Goal: Task Accomplishment & Management: Use online tool/utility

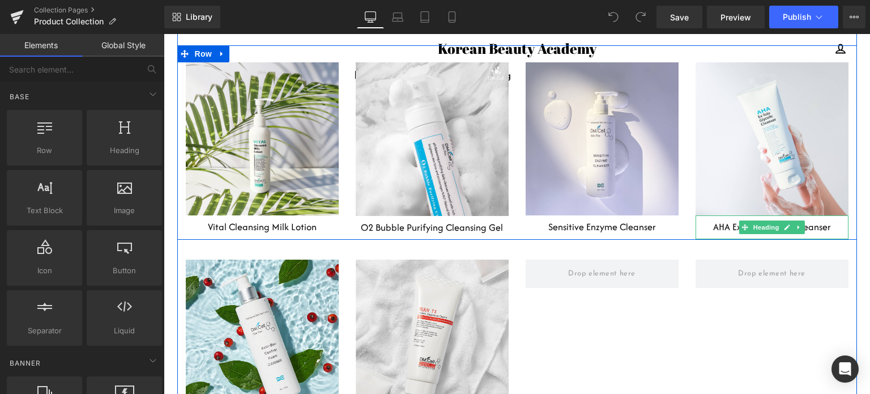
scroll to position [2322, 0]
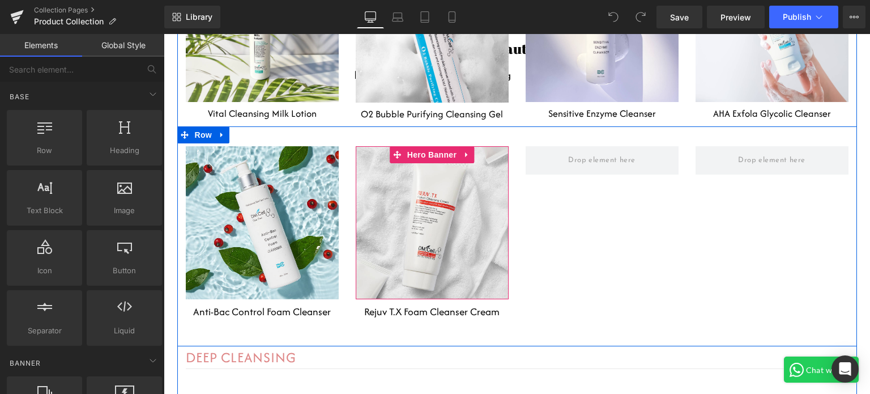
click at [428, 160] on div at bounding box center [432, 222] width 153 height 153
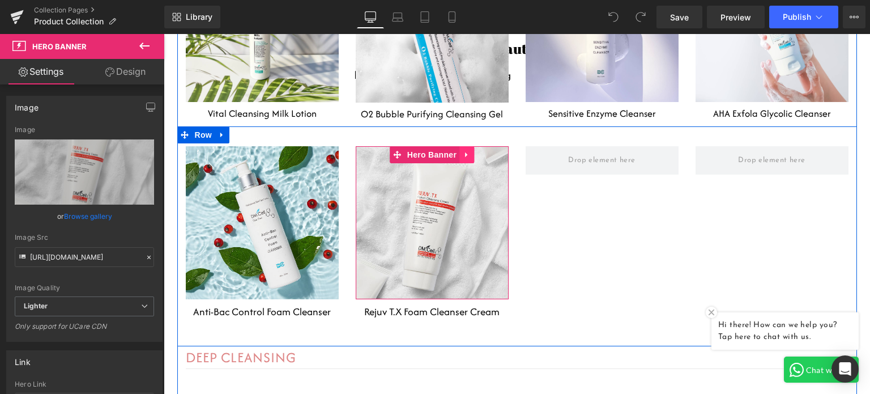
click at [466, 150] on icon at bounding box center [467, 154] width 8 height 8
click at [455, 151] on icon at bounding box center [459, 155] width 8 height 8
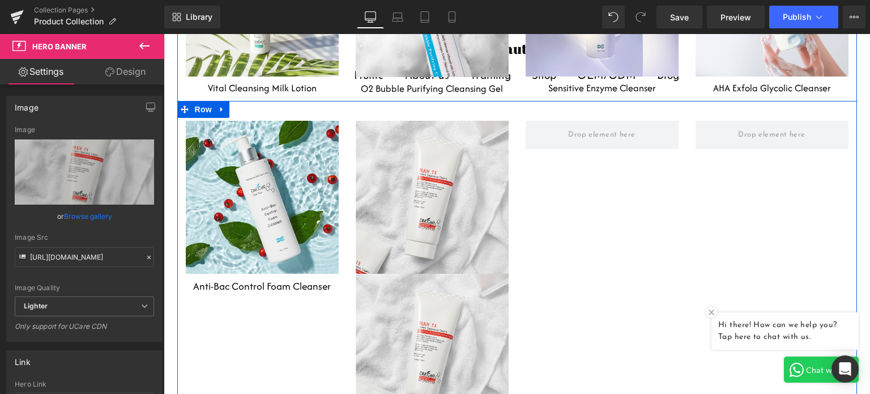
scroll to position [2291, 0]
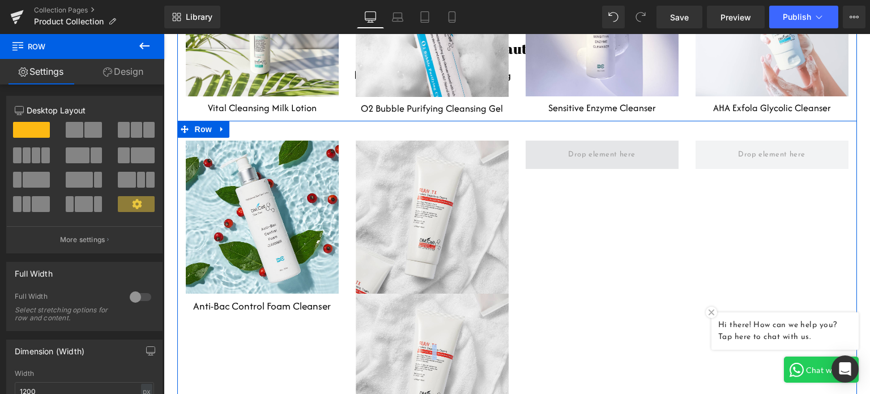
drag, startPoint x: 520, startPoint y: 303, endPoint x: 594, endPoint y: 136, distance: 182.0
click at [594, 136] on div "Heading Row Hero Banner Anti-Bac Control Foam Cleanser Heading Heading Row Hero…" at bounding box center [517, 307] width 680 height 373
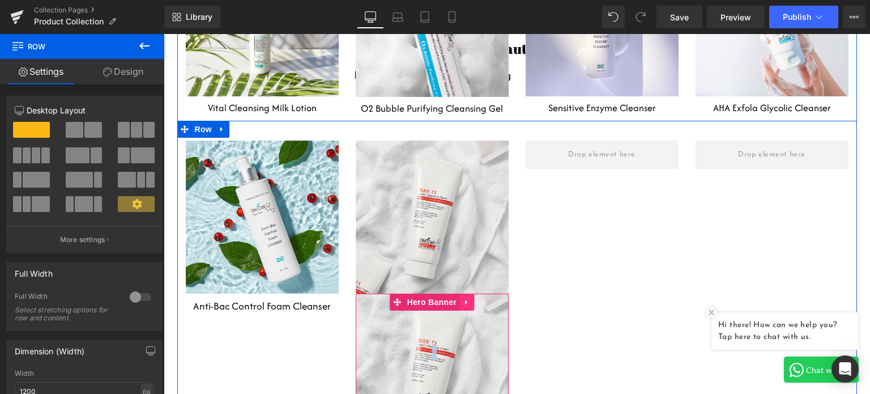
click at [465, 299] on icon at bounding box center [466, 301] width 2 height 5
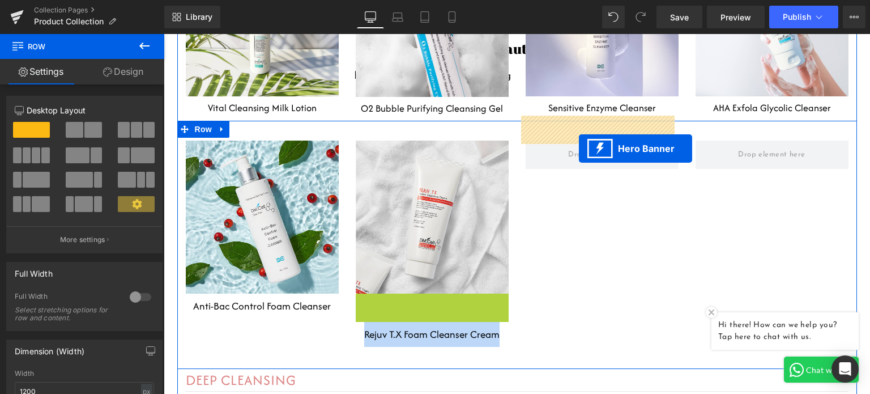
drag, startPoint x: 368, startPoint y: 278, endPoint x: 579, endPoint y: 149, distance: 247.6
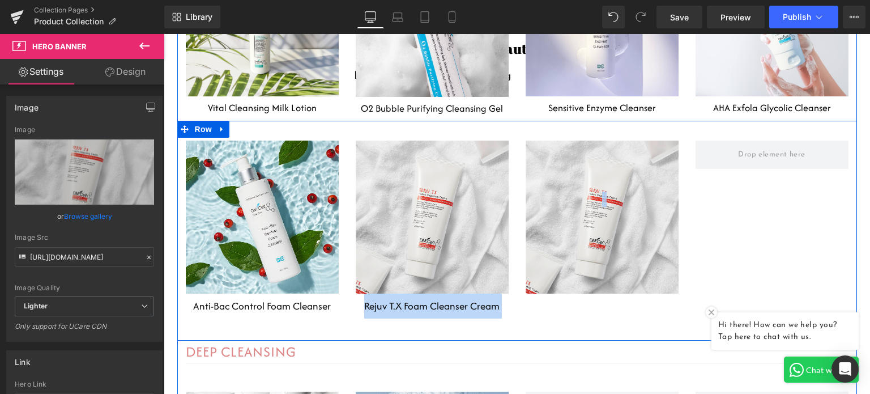
click at [711, 237] on div "Heading Row Hero Banner Anti-Bac Control Foam Cleanser Heading Heading Row Hero…" at bounding box center [517, 231] width 680 height 220
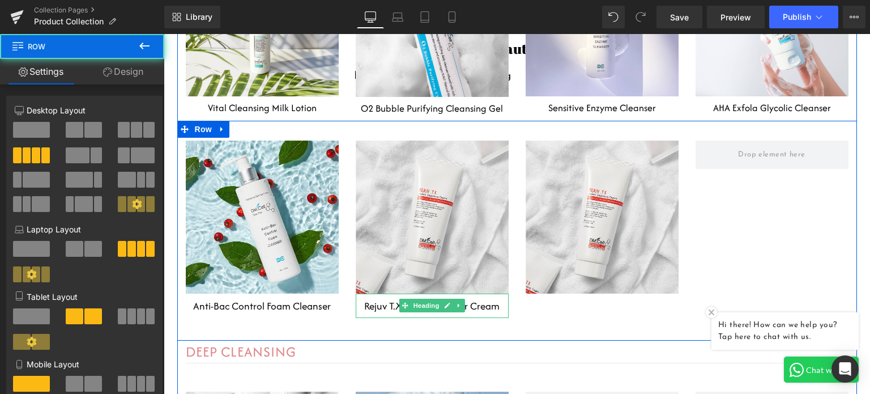
click at [417, 298] on span "Heading" at bounding box center [426, 305] width 31 height 14
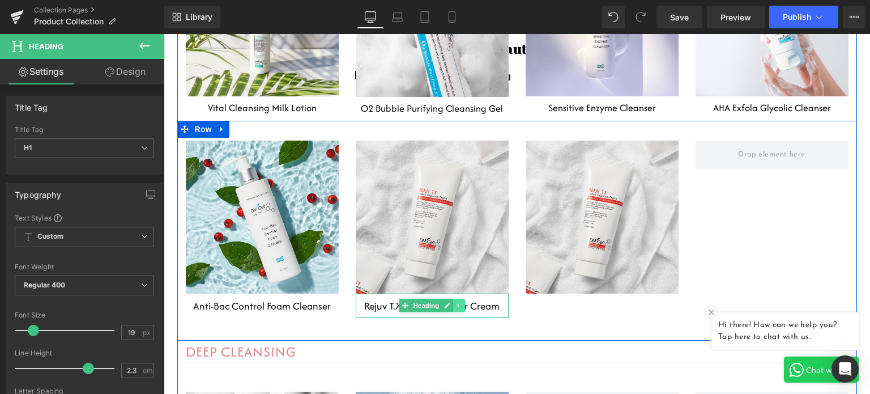
click at [458, 304] on icon at bounding box center [459, 306] width 2 height 4
click at [450, 302] on icon at bounding box center [453, 305] width 6 height 7
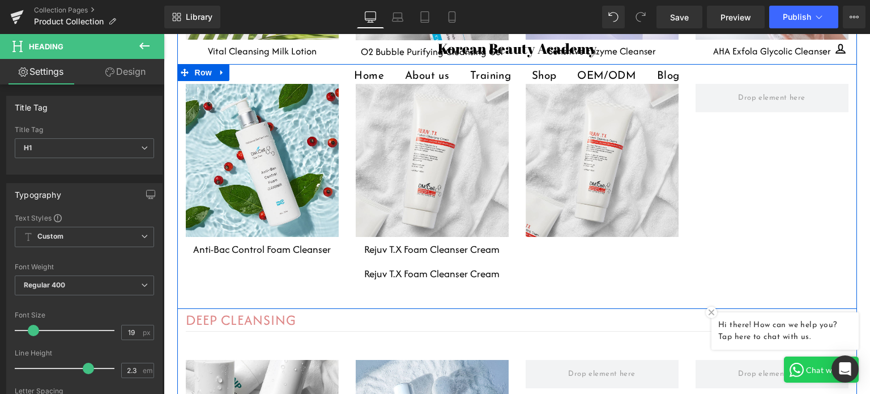
scroll to position [2279, 0]
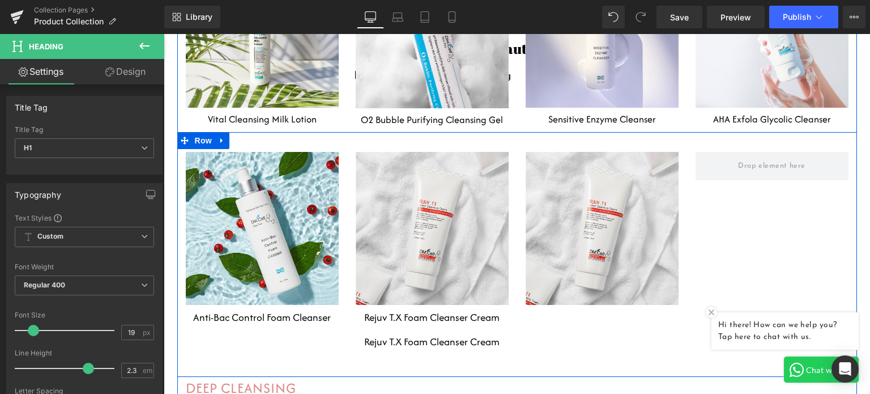
click at [485, 329] on h1 "Rejuv T.X Foam Cleanser Cream" at bounding box center [432, 341] width 153 height 25
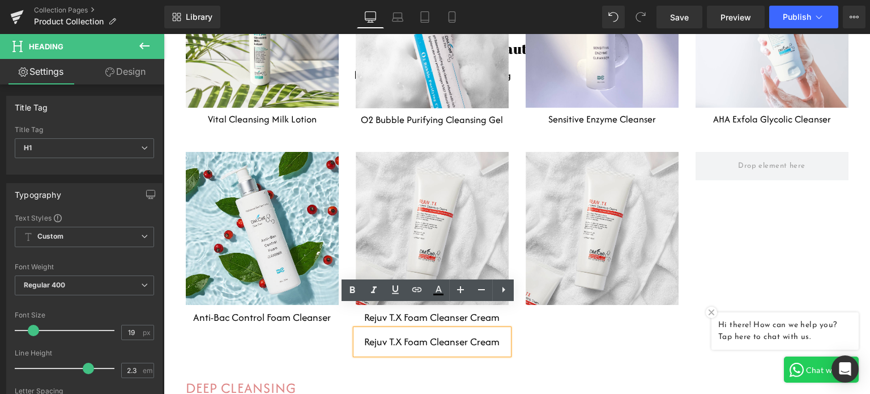
click at [526, 321] on div "Heading Row Hero Banner Anti-Bac Control Foam Cleanser Heading Heading Row Hero…" at bounding box center [517, 254] width 680 height 245
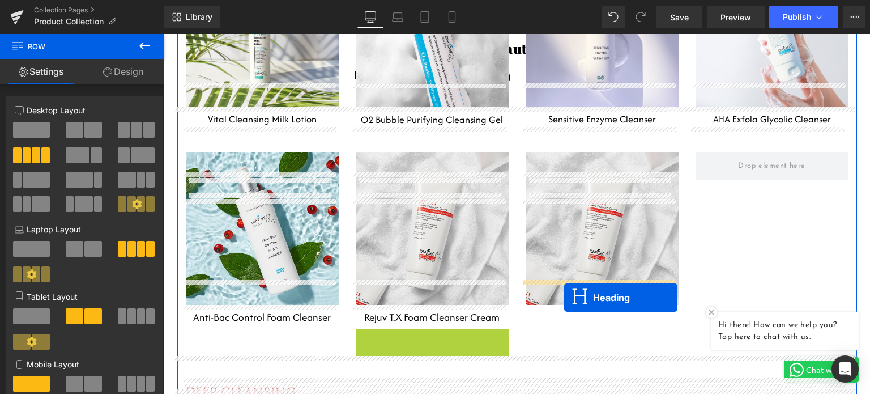
drag, startPoint x: 402, startPoint y: 321, endPoint x: 564, endPoint y: 297, distance: 163.7
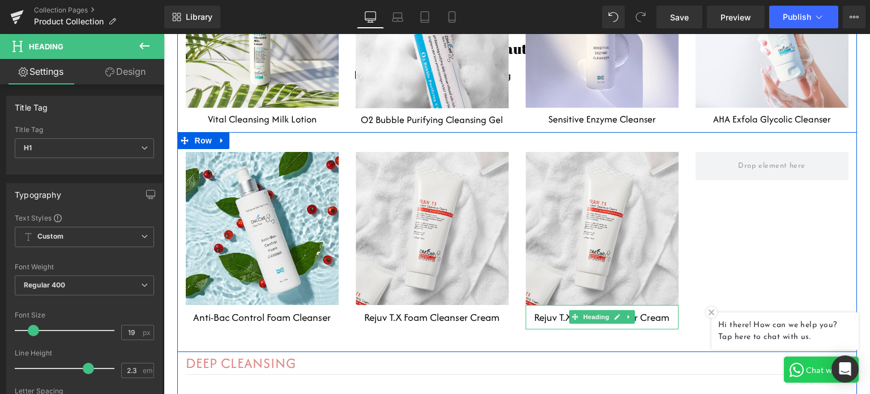
click at [693, 283] on div "Heading Row Hero Banner Anti-Bac Control Foam Cleanser Heading Heading Row Hero…" at bounding box center [517, 242] width 680 height 220
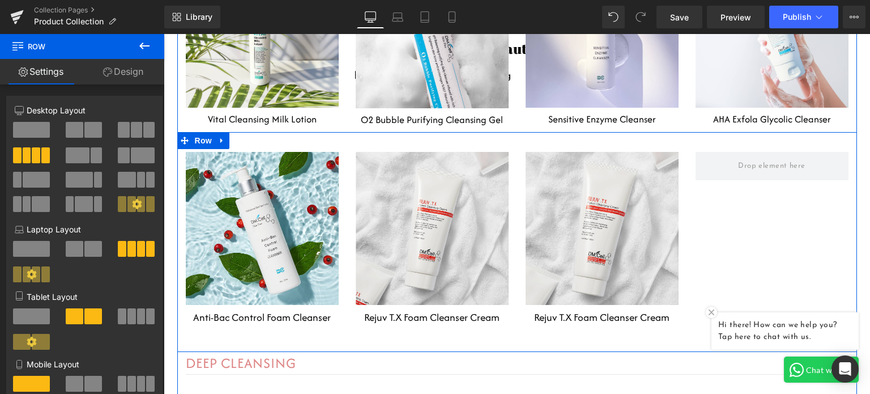
click at [594, 258] on div "Heading Row Hero Banner 140px" at bounding box center [602, 228] width 153 height 153
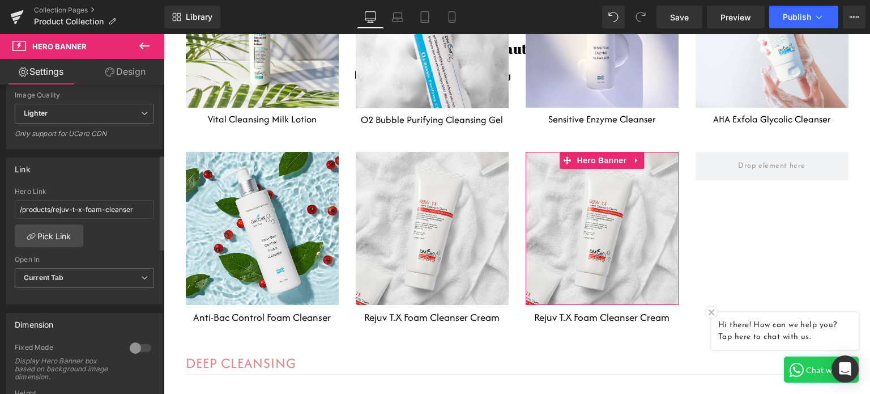
scroll to position [227, 0]
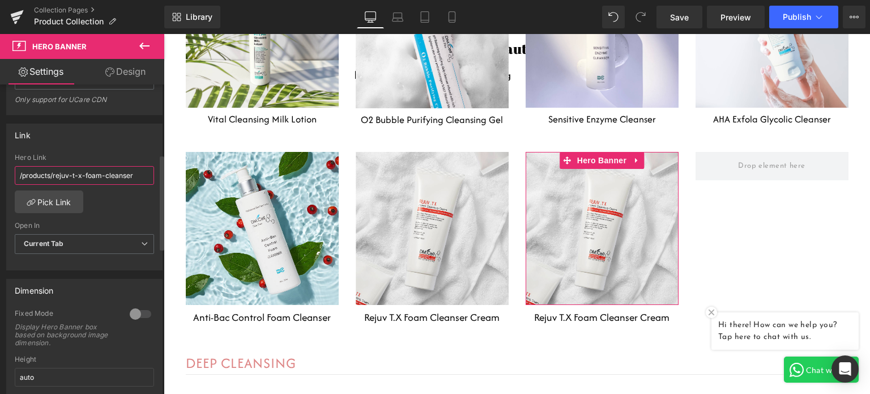
drag, startPoint x: 136, startPoint y: 172, endPoint x: 0, endPoint y: 173, distance: 135.9
click at [0, 173] on div "Link /products/rejuv-t-x-foam-cleanser Hero Link /products/rejuv-t-x-foam-clean…" at bounding box center [84, 192] width 169 height 155
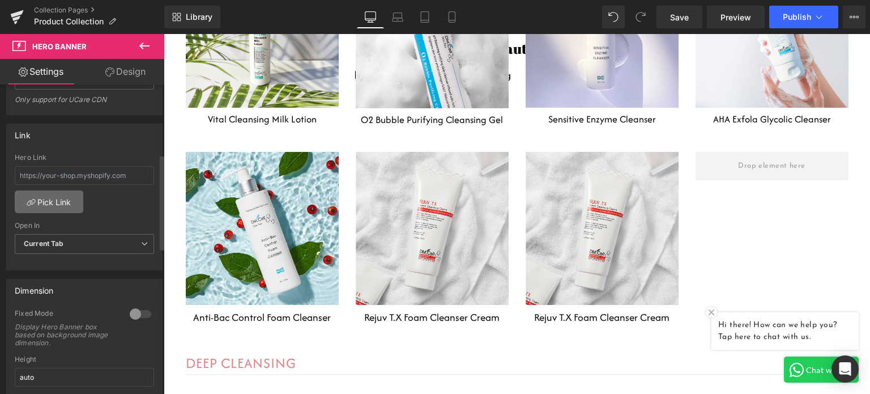
click at [39, 203] on link "Pick Link" at bounding box center [49, 201] width 69 height 23
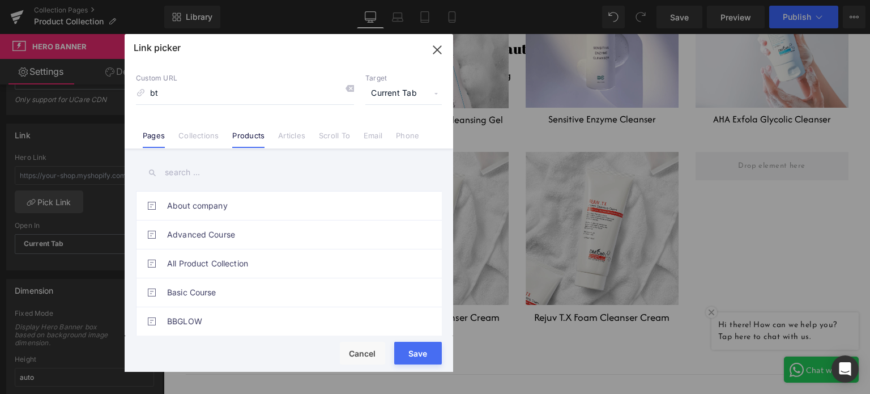
click at [249, 140] on link "Products" at bounding box center [248, 139] width 32 height 17
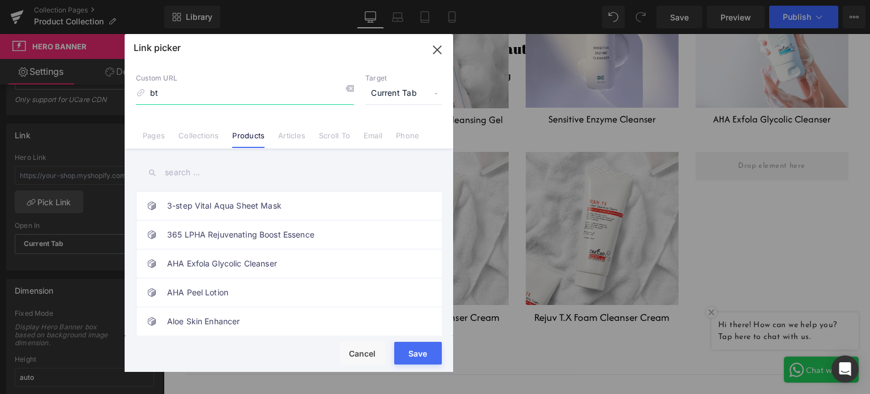
click at [191, 96] on input "bt" at bounding box center [245, 94] width 218 height 22
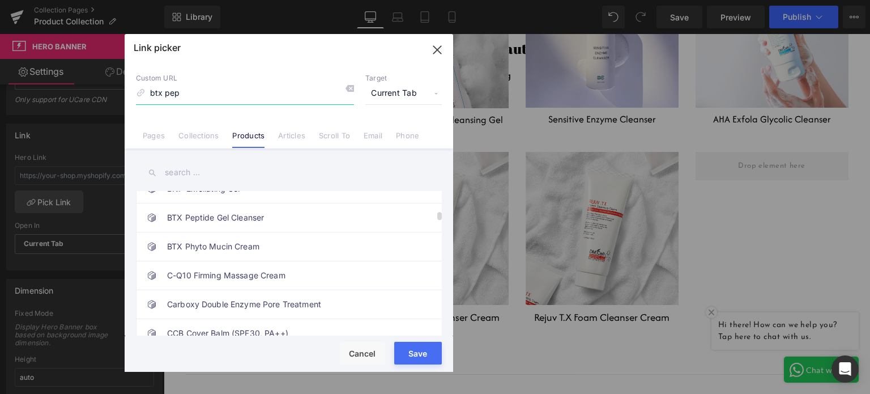
scroll to position [396, 0]
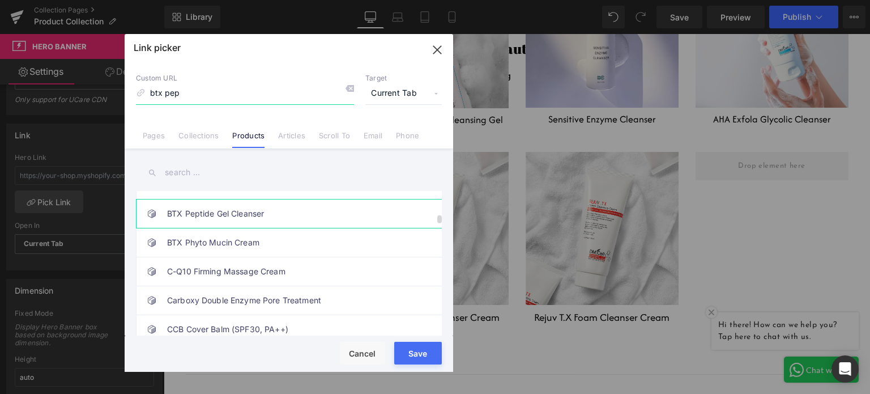
type input "btx pep"
click at [244, 218] on link "BTX Peptide Gel Cleanser" at bounding box center [291, 213] width 249 height 28
click at [416, 353] on div "Rendering Content" at bounding box center [435, 349] width 70 height 12
click at [415, 358] on button "Save" at bounding box center [418, 352] width 48 height 23
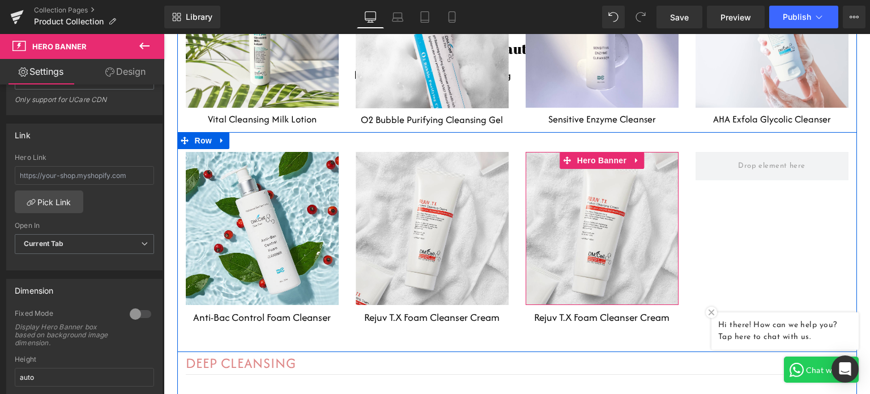
click at [164, 34] on div at bounding box center [164, 34] width 0 height 0
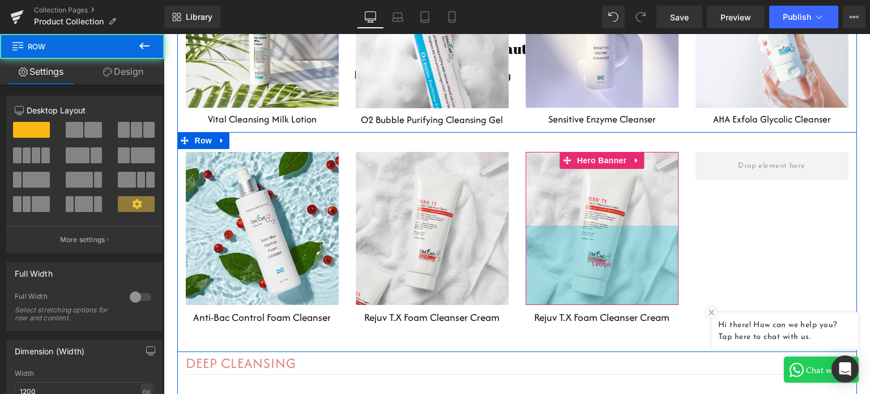
click at [633, 232] on div "140px" at bounding box center [602, 264] width 153 height 79
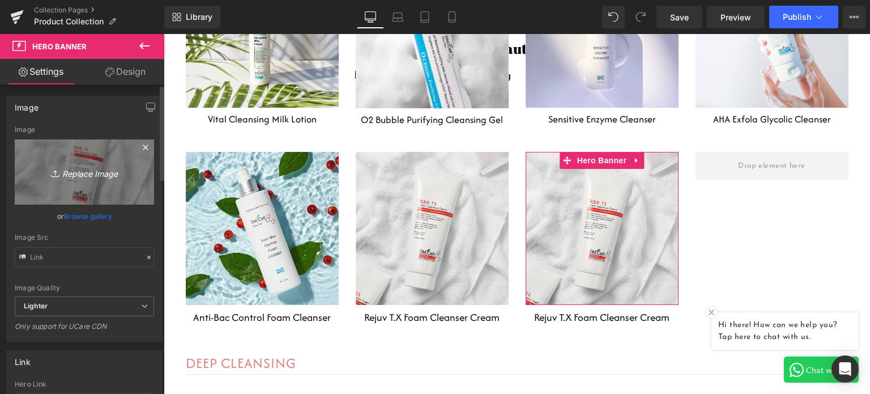
click at [89, 176] on icon "Replace Image" at bounding box center [84, 172] width 91 height 14
type input "C:\fakepath\Untitled design (8).png"
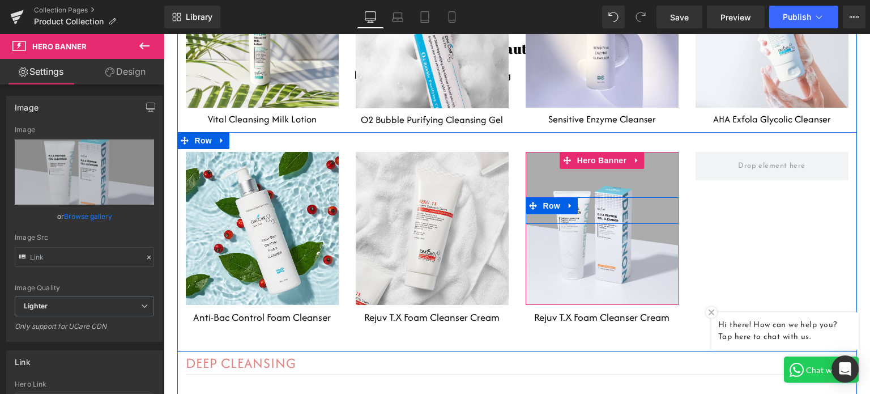
click at [621, 197] on div "Heading Row" at bounding box center [602, 210] width 153 height 27
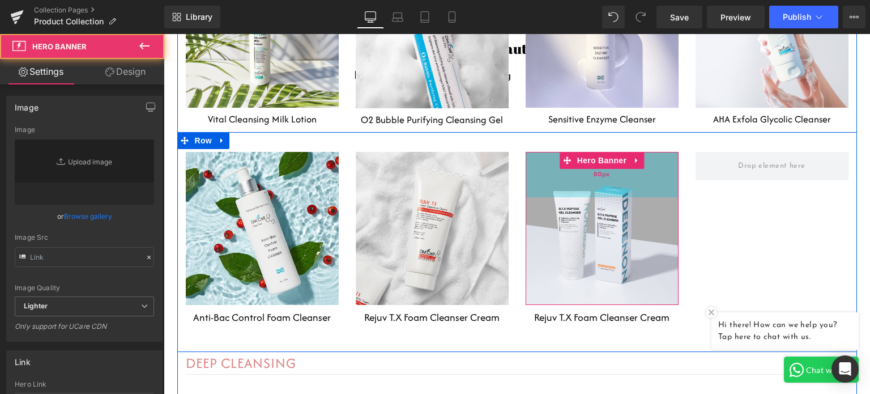
click at [570, 161] on div "80px" at bounding box center [602, 174] width 153 height 45
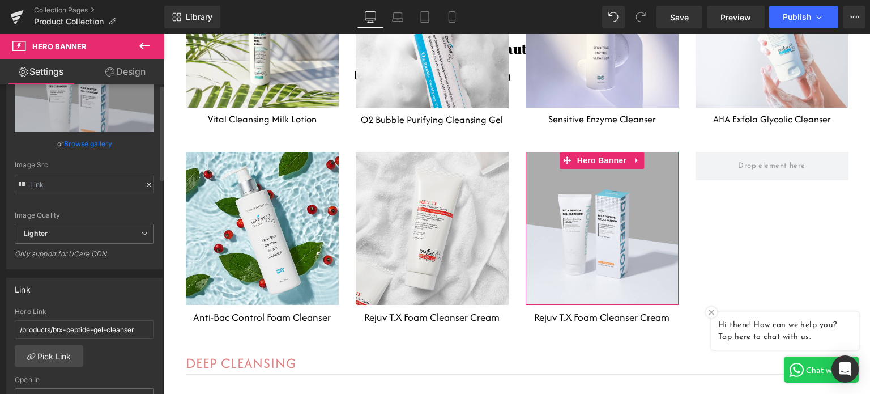
scroll to position [113, 0]
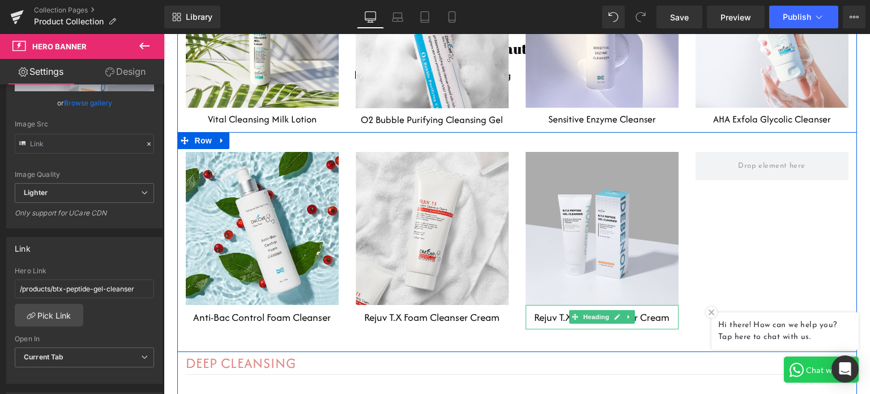
click at [544, 305] on h1 "Rejuv T.X Foam Cleanser Cream" at bounding box center [602, 317] width 153 height 25
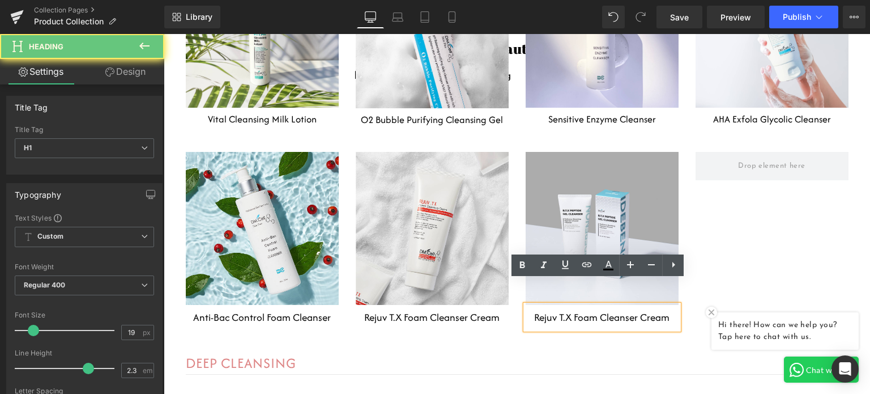
click at [529, 305] on h1 "Rejuv T.X Foam Cleanser Cream" at bounding box center [602, 317] width 153 height 25
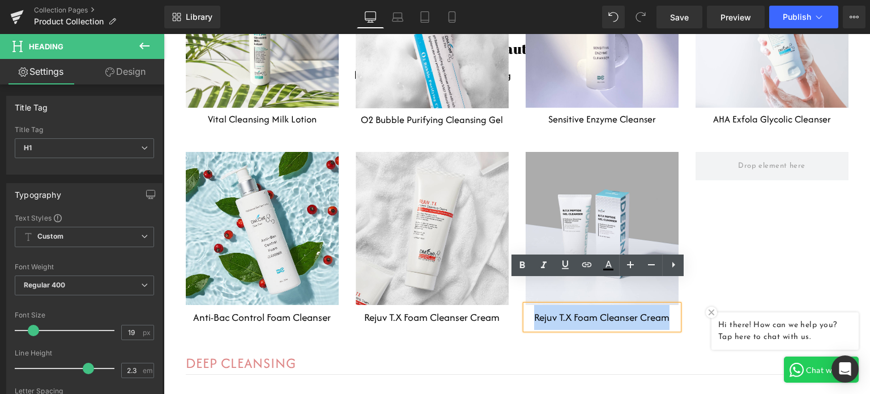
drag, startPoint x: 539, startPoint y: 293, endPoint x: 667, endPoint y: 294, distance: 127.4
click at [667, 305] on h1 "Rejuv T.X Foam Cleanser Cream" at bounding box center [602, 317] width 153 height 25
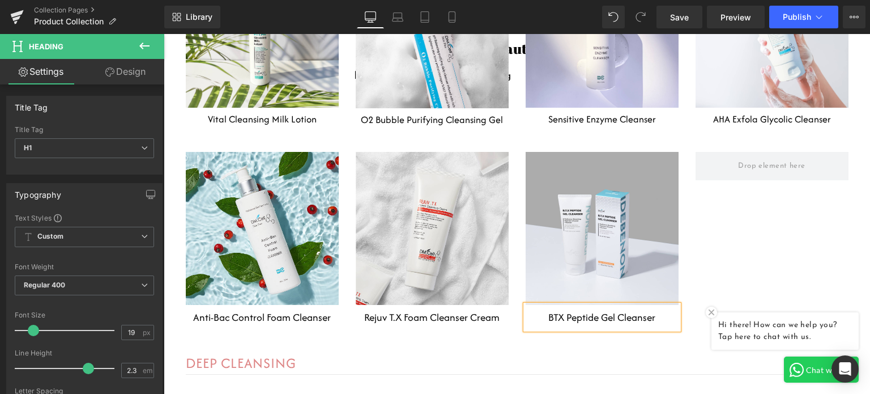
click at [695, 262] on div "Heading Row Hero Banner Anti-Bac Control Foam Cleanser Heading Heading Row Hero…" at bounding box center [517, 242] width 680 height 220
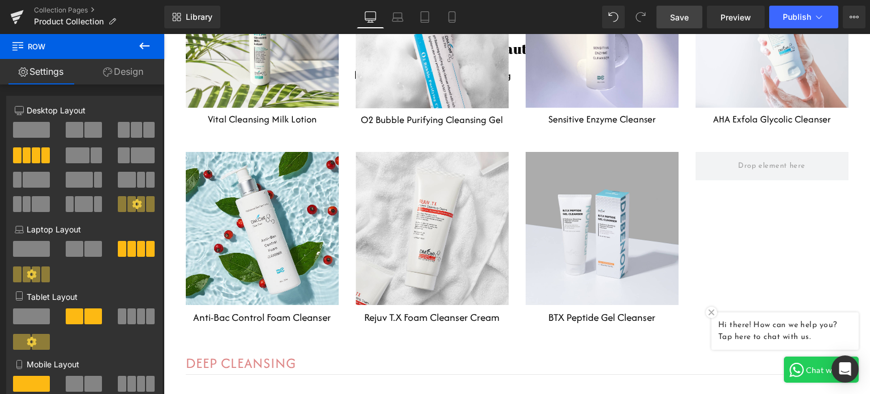
click at [680, 17] on span "Save" at bounding box center [679, 17] width 19 height 12
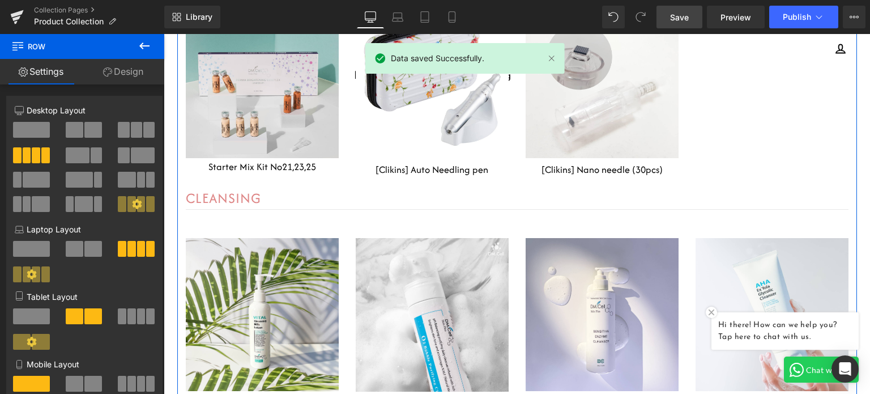
scroll to position [2166, 0]
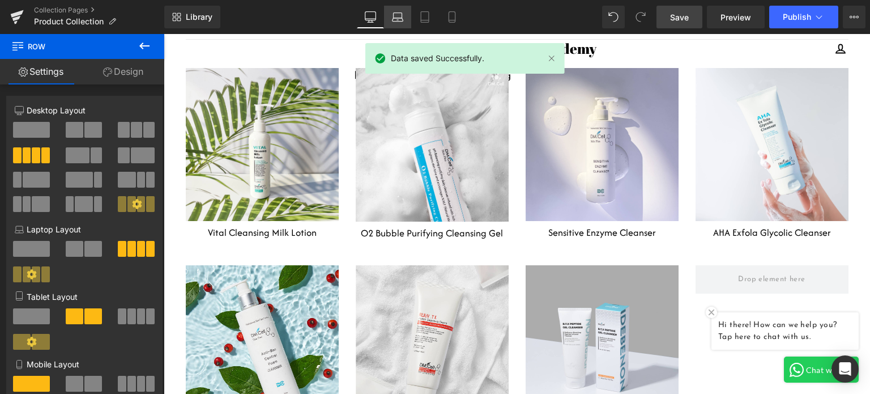
click at [399, 15] on icon at bounding box center [397, 16] width 11 height 11
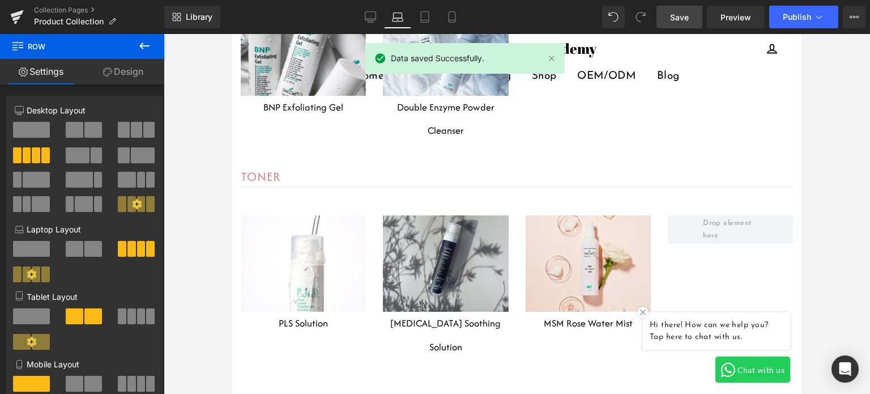
scroll to position [1776, 0]
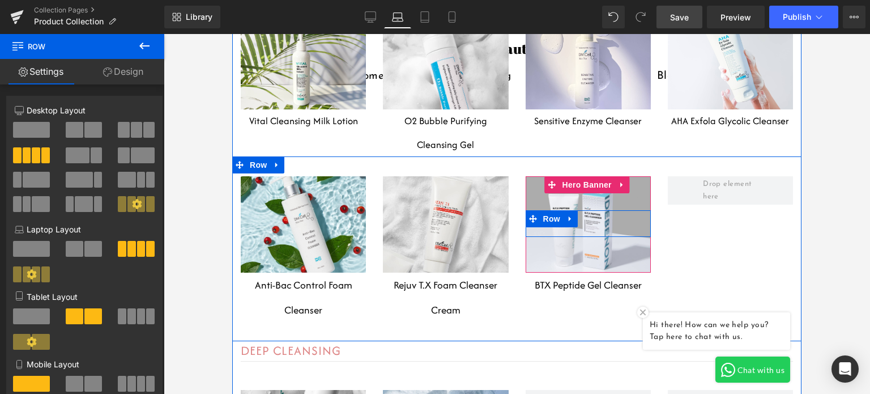
click at [563, 218] on link at bounding box center [570, 218] width 15 height 17
click at [601, 240] on div "60px" at bounding box center [588, 255] width 125 height 34
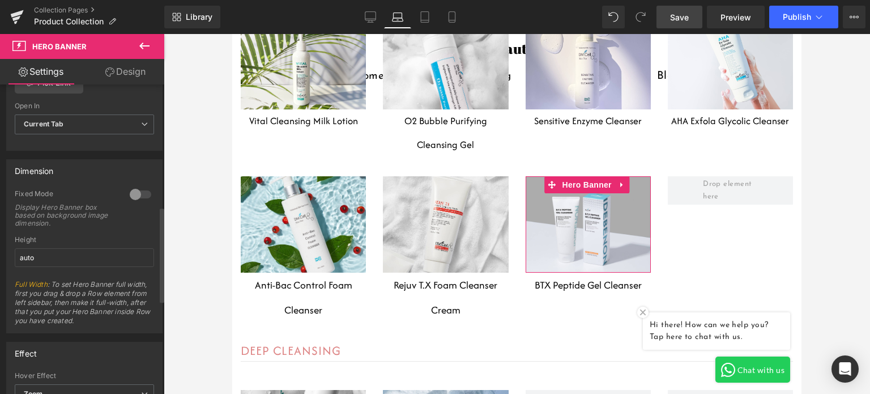
scroll to position [396, 0]
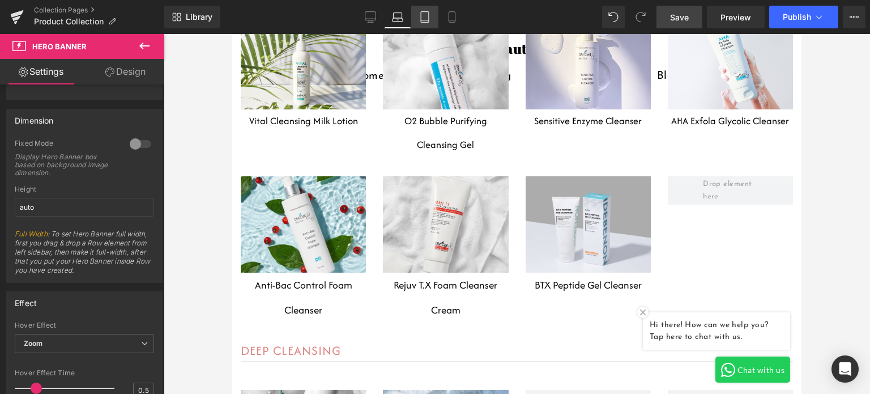
click at [425, 17] on icon at bounding box center [424, 16] width 11 height 11
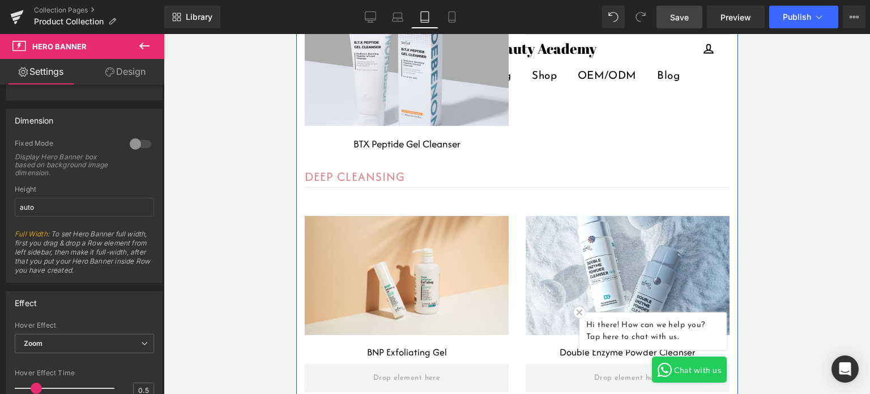
scroll to position [3146, 0]
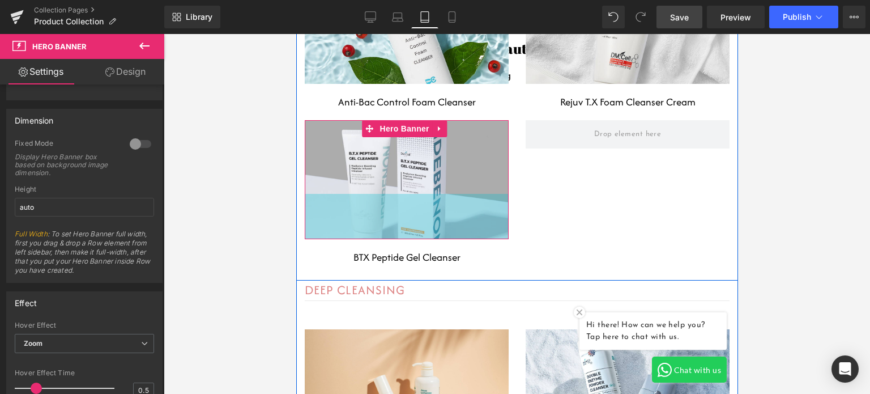
click at [424, 212] on div "Heading Row Hero Banner 80px 80px" at bounding box center [406, 179] width 204 height 119
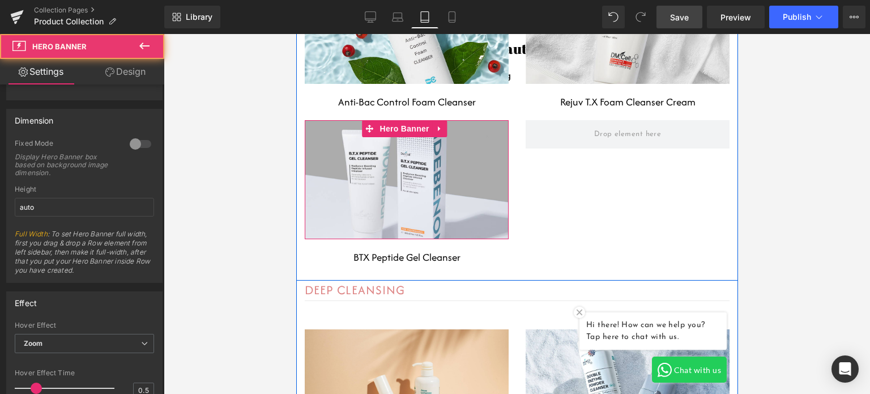
click at [296, 34] on div at bounding box center [296, 34] width 0 height 0
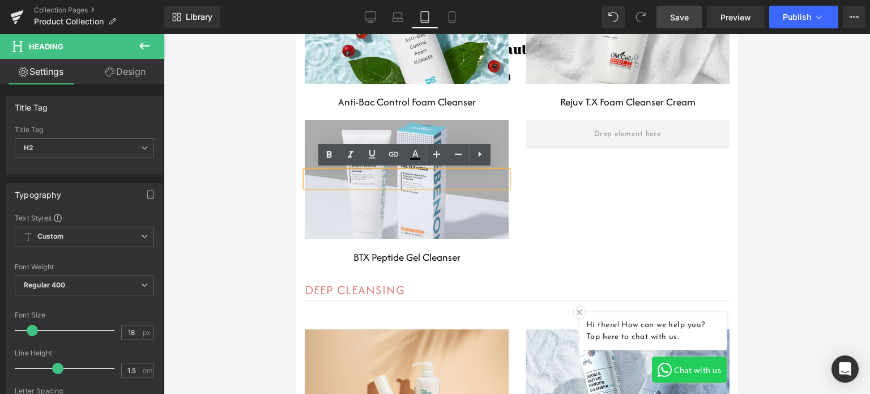
click at [463, 198] on div at bounding box center [406, 179] width 204 height 119
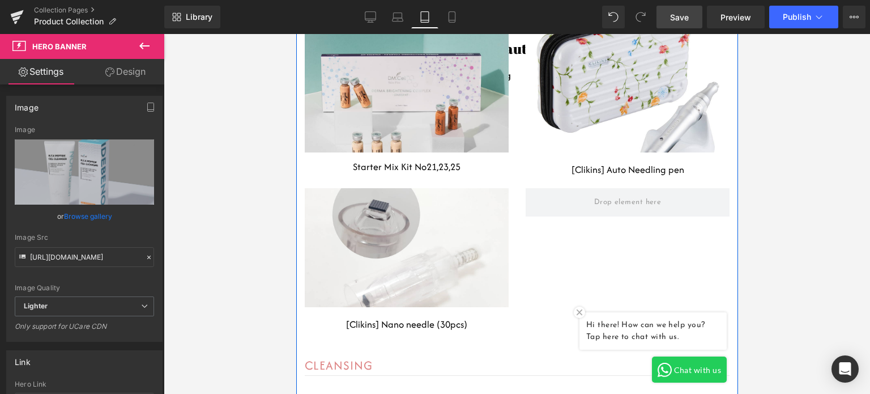
scroll to position [2297, 0]
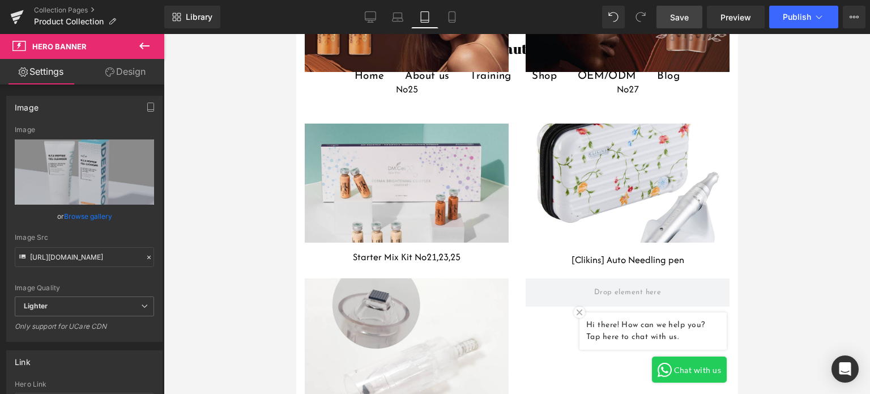
click at [682, 20] on span "Save" at bounding box center [679, 17] width 19 height 12
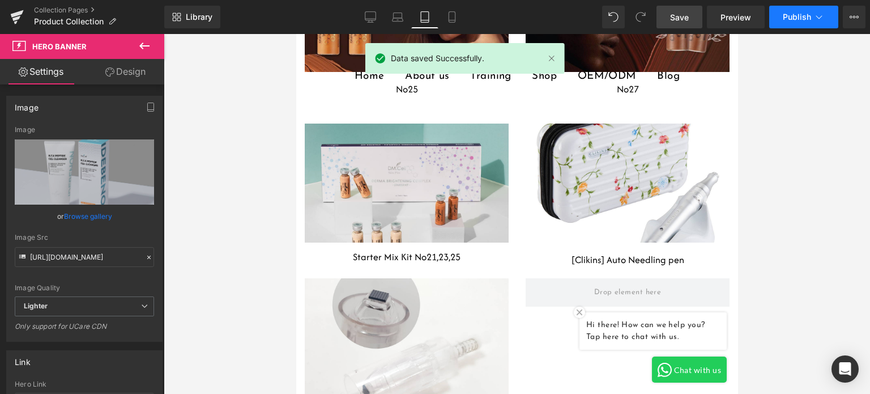
click at [784, 20] on span "Publish" at bounding box center [797, 16] width 28 height 9
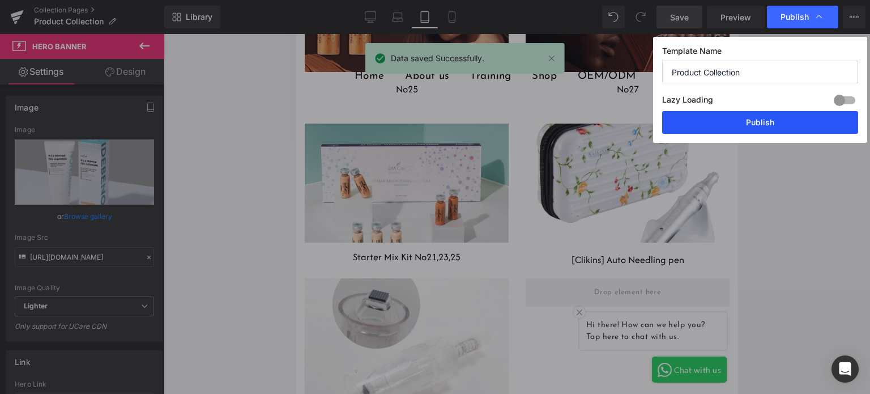
click at [781, 125] on button "Publish" at bounding box center [760, 122] width 196 height 23
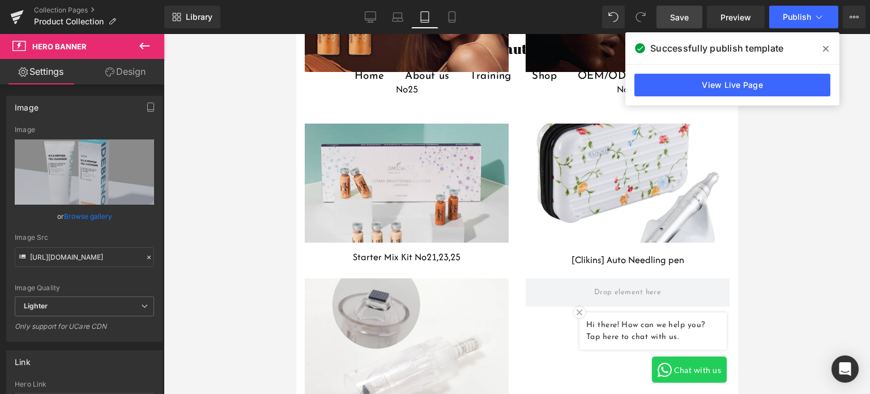
click at [837, 123] on div at bounding box center [517, 214] width 706 height 360
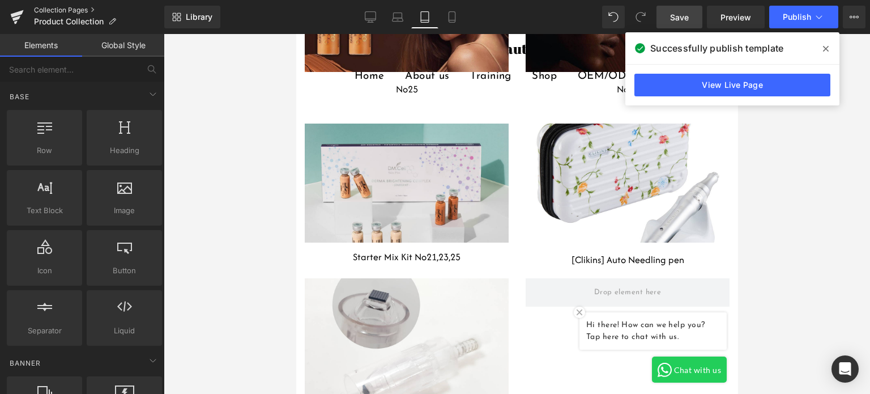
click at [69, 9] on link "Collection Pages" at bounding box center [99, 10] width 130 height 9
